Goal: Go to known website: Access a specific website the user already knows

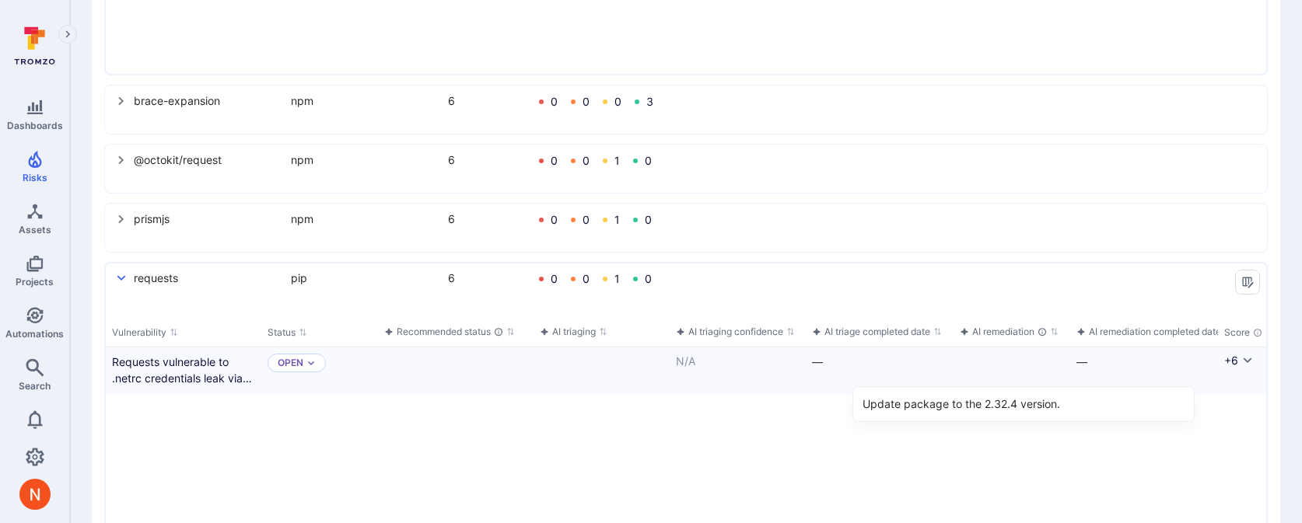
scroll to position [0, 1133]
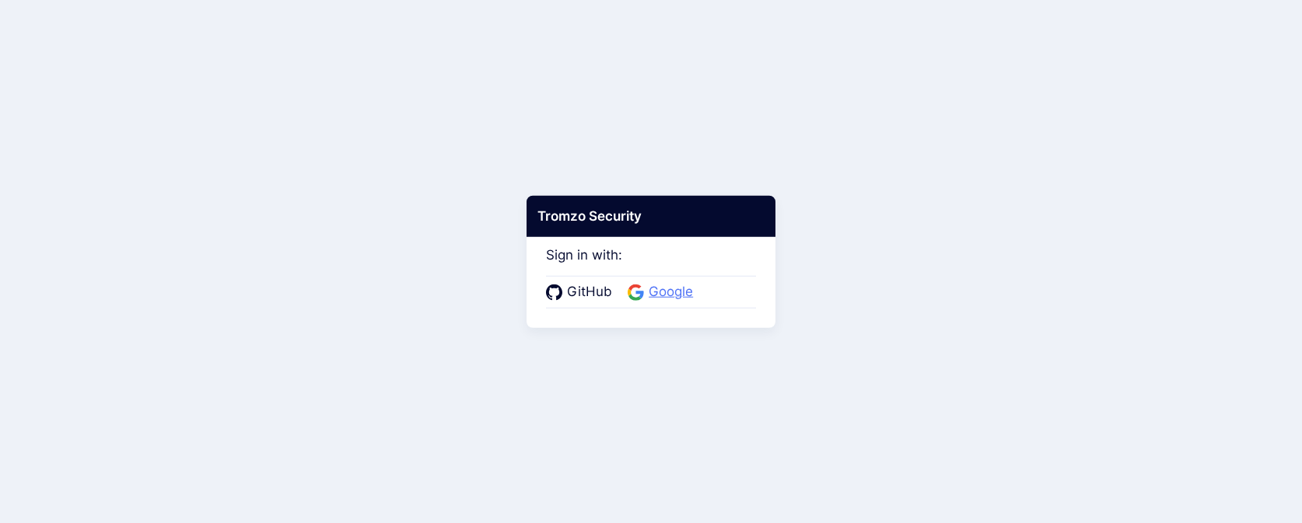
click at [657, 291] on span "Google" at bounding box center [671, 292] width 54 height 20
